Goal: Check status: Check status

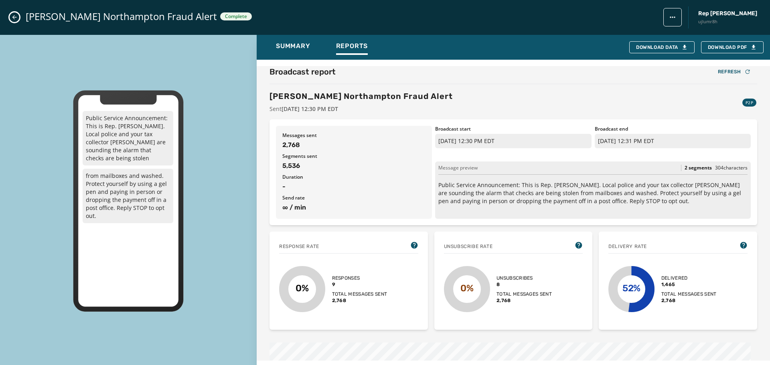
click at [13, 19] on icon "Close admin drawer" at bounding box center [14, 17] width 6 height 6
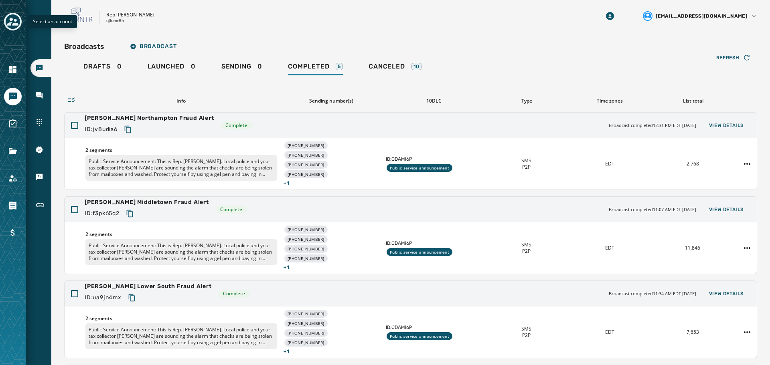
click at [14, 28] on div "Toggle account select drawer" at bounding box center [13, 21] width 14 height 14
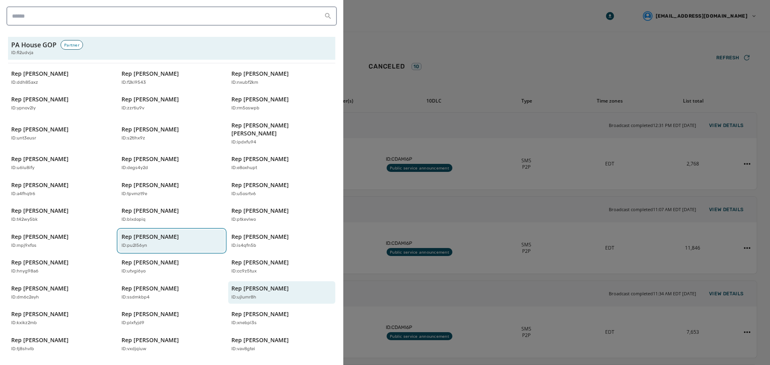
click at [157, 243] on div "ID: pu2l56yn" at bounding box center [167, 246] width 93 height 7
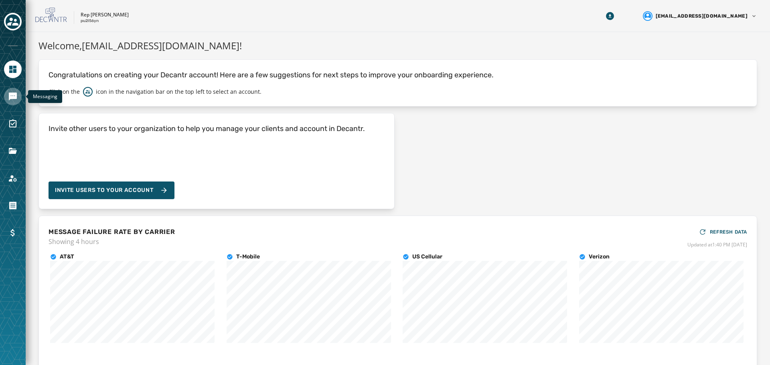
click at [11, 101] on icon "Navigate to Messaging" at bounding box center [13, 97] width 10 height 10
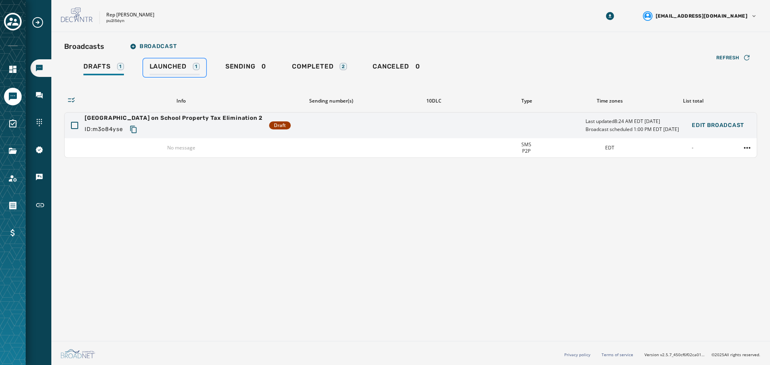
click at [174, 67] on span "Launched" at bounding box center [168, 67] width 37 height 8
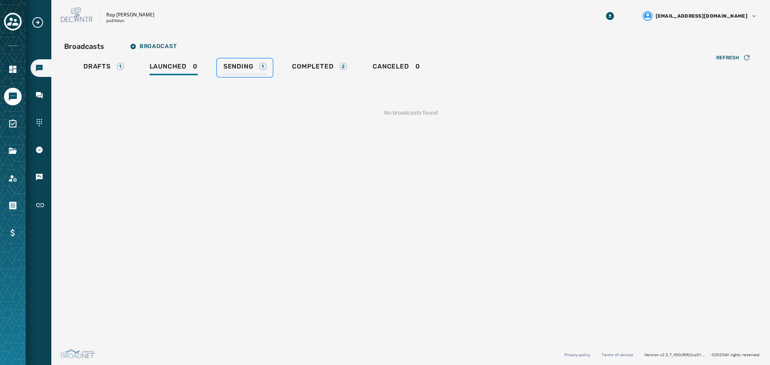
click at [241, 63] on span "Sending" at bounding box center [238, 67] width 30 height 8
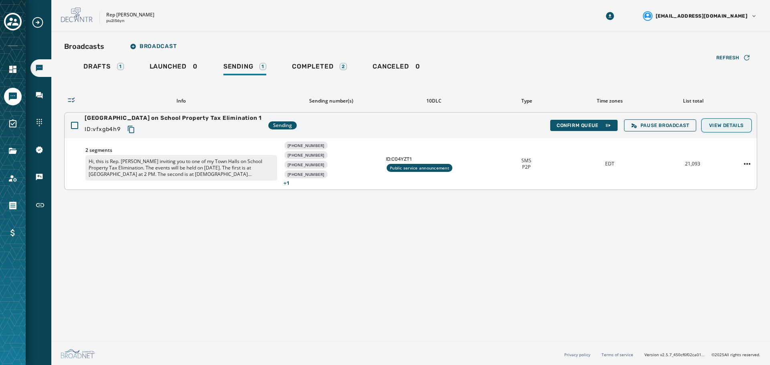
click at [724, 125] on span "View Details" at bounding box center [726, 125] width 35 height 6
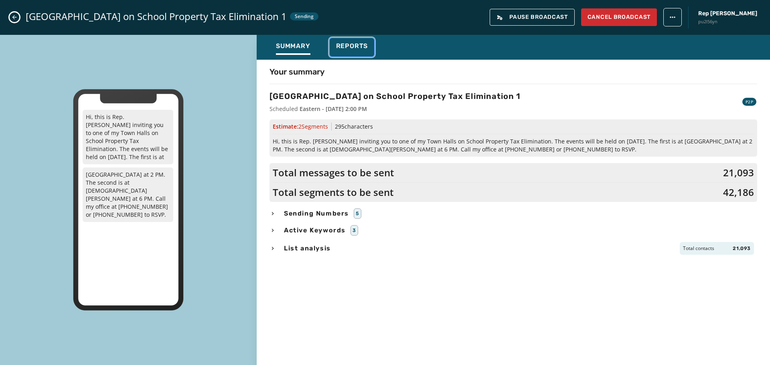
click at [357, 46] on span "Reports" at bounding box center [352, 46] width 32 height 8
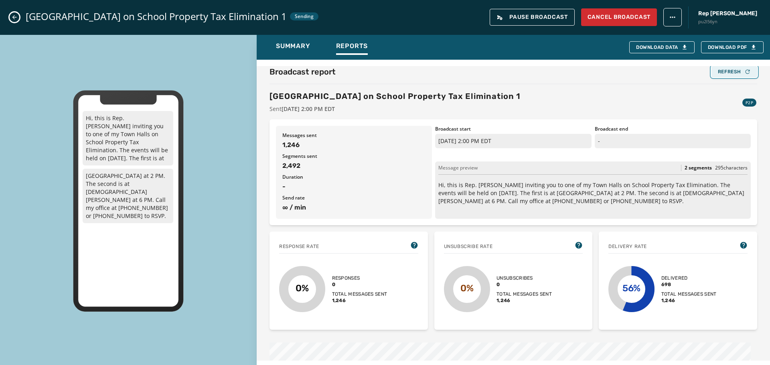
click at [724, 69] on div "Refresh" at bounding box center [733, 72] width 33 height 6
click at [725, 73] on div "Refresh" at bounding box center [733, 72] width 33 height 6
click at [724, 71] on div "Refresh" at bounding box center [733, 72] width 33 height 6
click at [735, 73] on div "Refresh" at bounding box center [733, 72] width 33 height 6
click at [720, 71] on div "Refresh" at bounding box center [733, 72] width 33 height 6
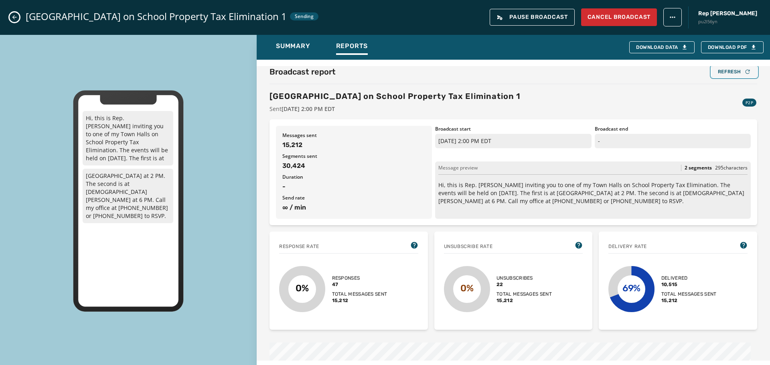
click at [730, 74] on div "Refresh" at bounding box center [733, 72] width 33 height 6
click at [732, 72] on div "Refresh" at bounding box center [733, 72] width 33 height 6
click at [12, 19] on icon "Close admin drawer" at bounding box center [14, 17] width 6 height 6
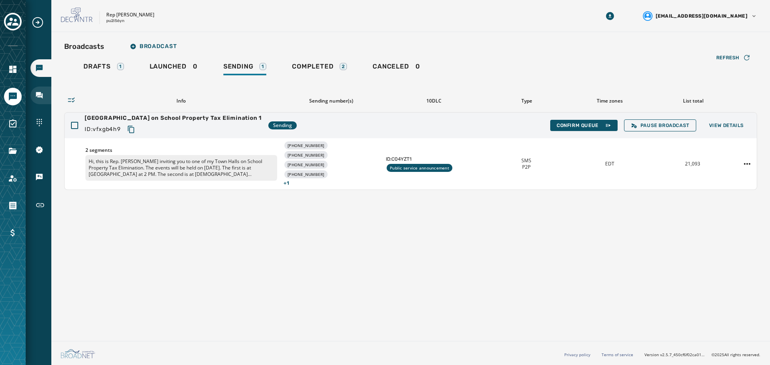
click at [40, 98] on icon "Navigate to Inbox" at bounding box center [39, 95] width 8 height 8
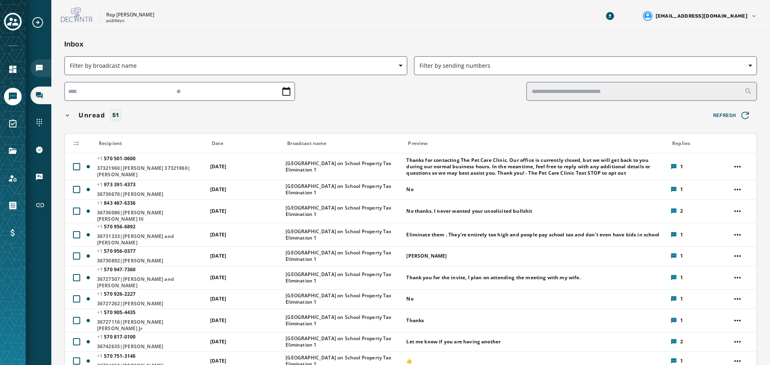
click at [47, 67] on div "Broadcasts" at bounding box center [40, 68] width 21 height 18
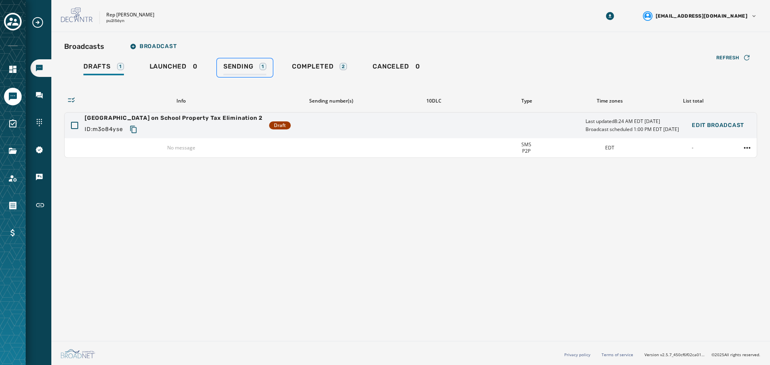
click at [238, 69] on span "Sending" at bounding box center [238, 67] width 30 height 8
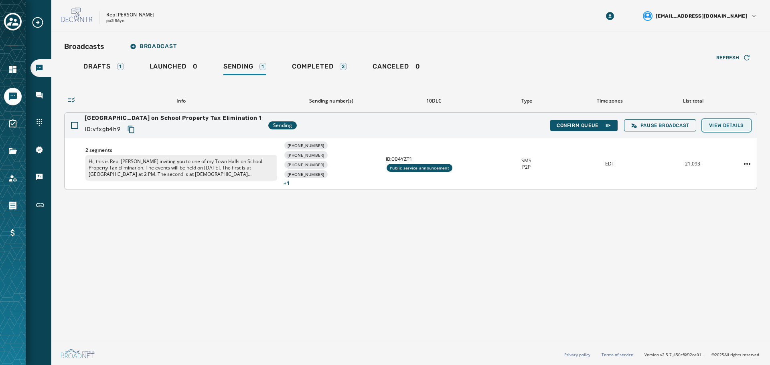
click at [733, 121] on button "View Details" at bounding box center [726, 125] width 48 height 11
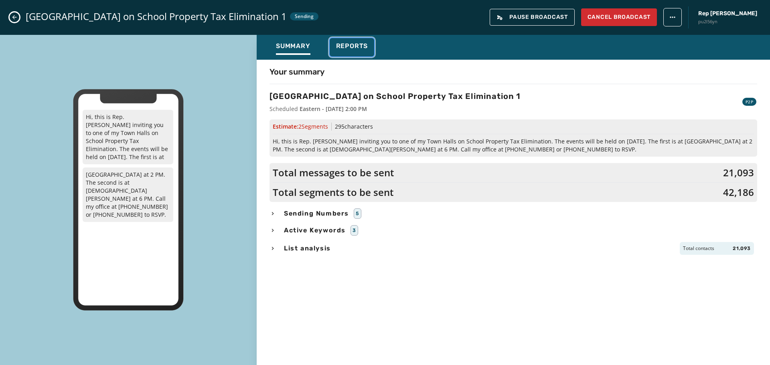
click at [352, 49] on span "Reports" at bounding box center [352, 46] width 32 height 8
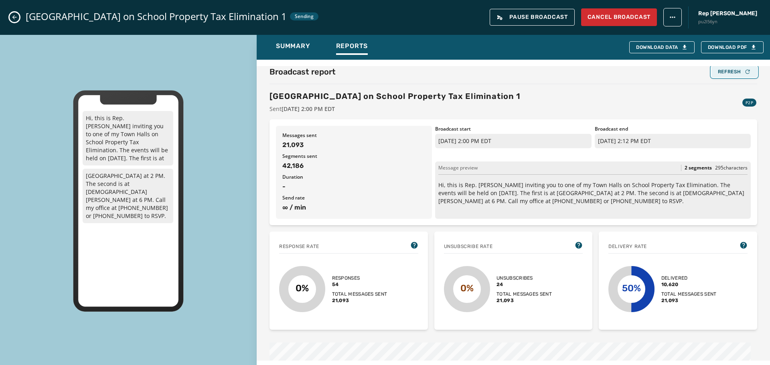
click at [721, 68] on button "Refresh" at bounding box center [734, 71] width 46 height 11
click at [717, 74] on div "Refresh" at bounding box center [733, 72] width 33 height 6
click at [733, 74] on div "Refresh" at bounding box center [733, 72] width 33 height 6
click at [10, 19] on button "Close admin drawer" at bounding box center [15, 17] width 10 height 10
